Goal: Check status: Check status

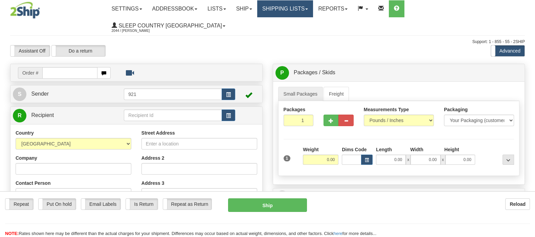
click at [313, 7] on link "Shipping lists" at bounding box center [285, 8] width 56 height 17
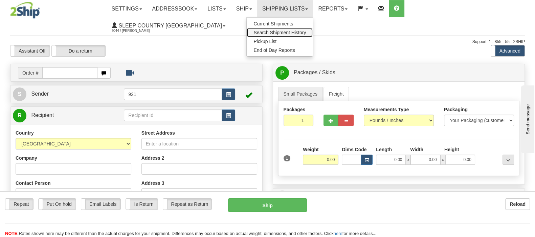
click at [306, 31] on span "Search Shipment History" at bounding box center [279, 32] width 52 height 5
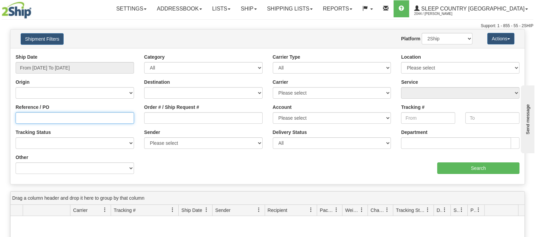
click at [42, 119] on input "Reference / PO" at bounding box center [75, 118] width 118 height 12
paste input "9007I049482"
type input "9007I049482"
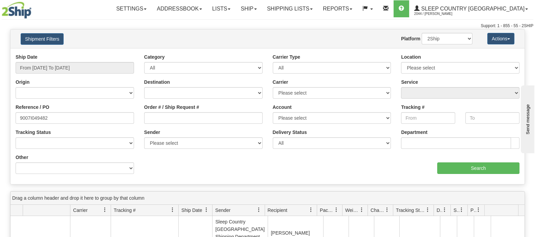
click at [60, 61] on div "Ship Date From [DATE] To [DATE]" at bounding box center [75, 63] width 118 height 20
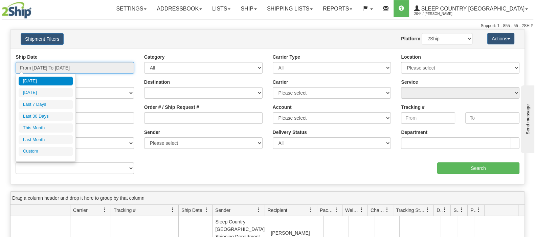
click at [59, 68] on input "From [DATE] To [DATE]" at bounding box center [75, 68] width 118 height 12
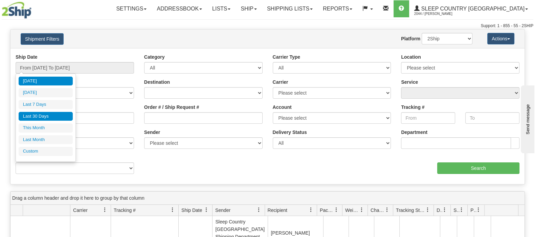
click at [51, 114] on li "Last 30 Days" at bounding box center [46, 116] width 54 height 9
type input "From [DATE] To [DATE]"
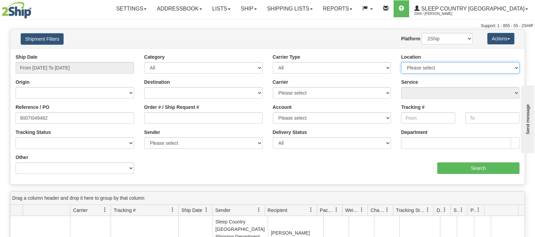
click at [444, 66] on select "Please select Old Toronto DC 921 922 93 94 97 390 915 916 98 902 95 96 90 91 92…" at bounding box center [460, 68] width 118 height 12
select select "7127"
click at [401, 62] on select "Please select Old Toronto DC 921 922 93 94 97 390 915 916 98 902 95 96 90 91 92…" at bounding box center [460, 68] width 118 height 12
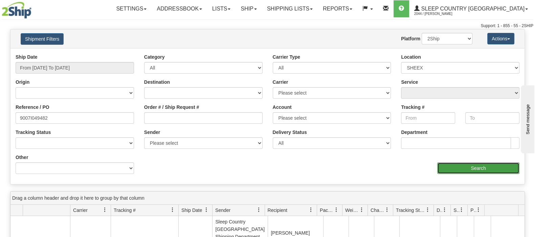
click at [473, 167] on input "Search" at bounding box center [478, 168] width 82 height 12
